Goal: Browse casually: Explore the website without a specific task or goal

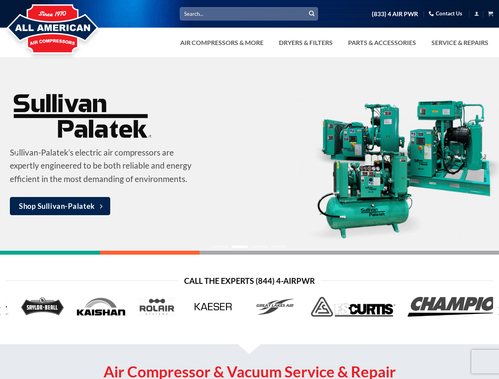
click at [333, 43] on link "Dryers & Filters" at bounding box center [305, 43] width 63 height 16
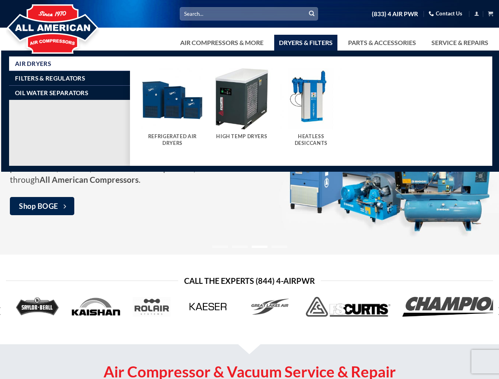
click at [221, 43] on link "Air Compressors & More" at bounding box center [221, 43] width 93 height 16
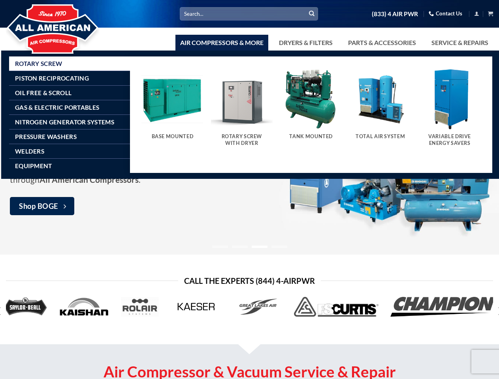
click at [305, 43] on link "Dryers & Filters" at bounding box center [305, 43] width 63 height 16
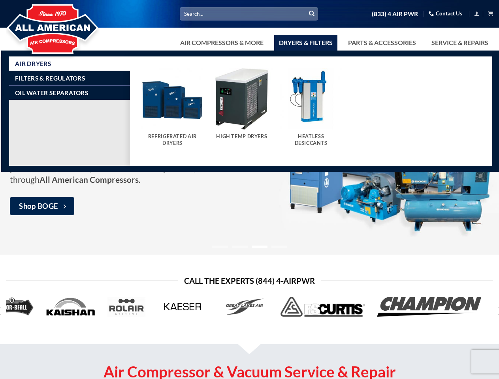
click at [381, 43] on link "Parts & Accessories" at bounding box center [381, 43] width 77 height 16
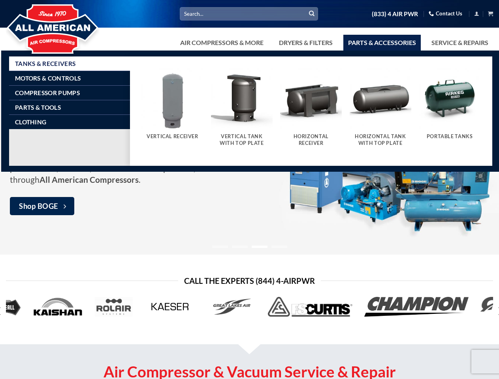
click at [17, 156] on icon "Previous" at bounding box center [17, 156] width 14 height 14
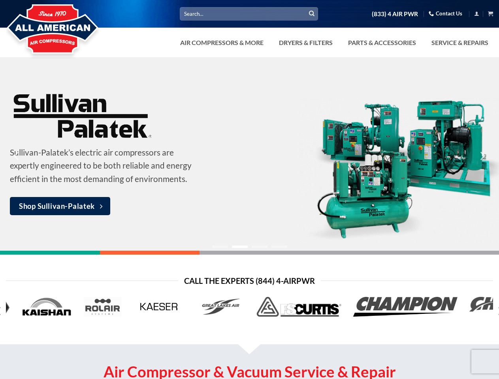
click at [482, 156] on icon "Next" at bounding box center [482, 156] width 14 height 14
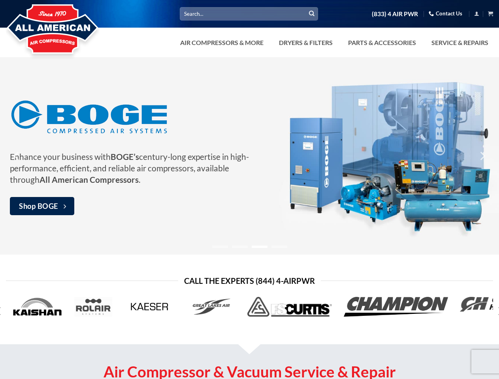
click at [250, 246] on ol at bounding box center [249, 246] width 299 height 6
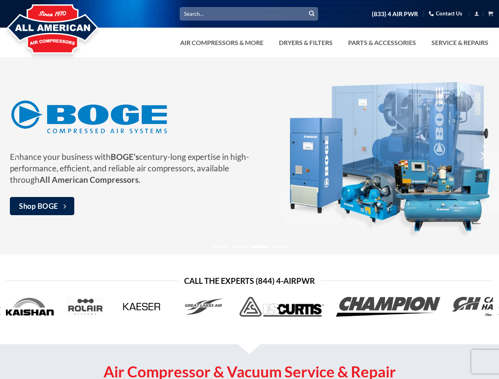
click at [496, 311] on icon "Next" at bounding box center [500, 311] width 14 height 14
